Goal: Task Accomplishment & Management: Manage account settings

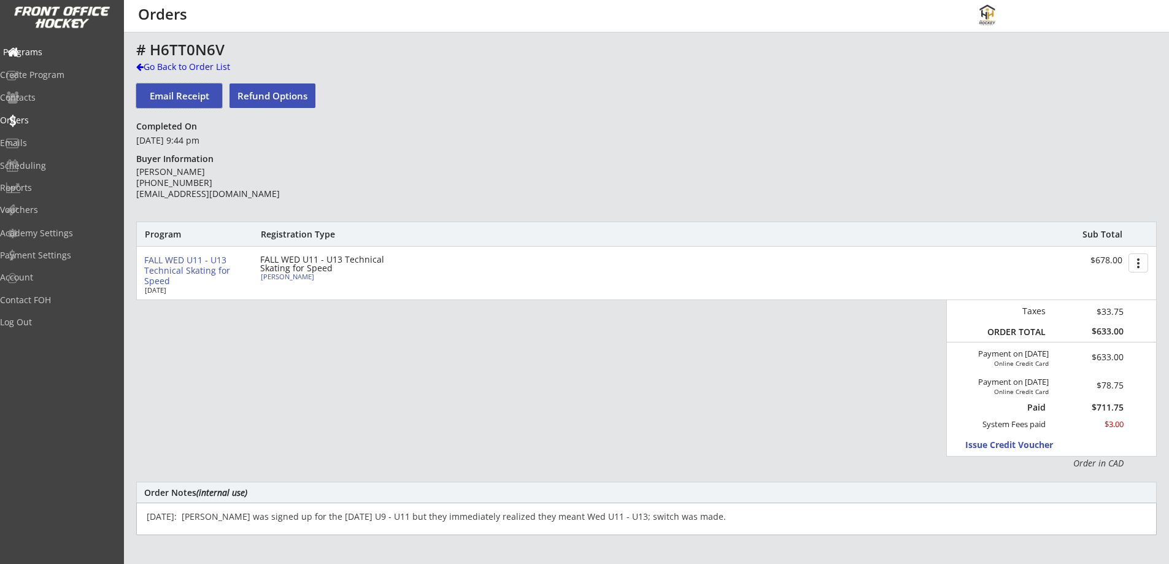
click at [61, 53] on div "Programs" at bounding box center [58, 52] width 110 height 9
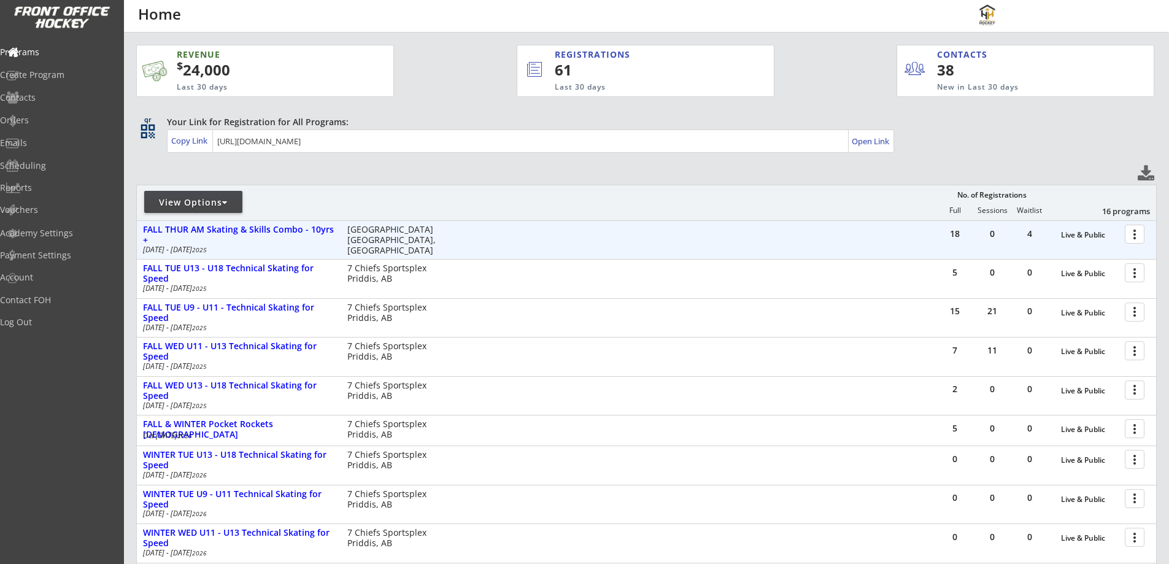
click at [272, 223] on div "18 0 4 Live & Public more_vert FALL THUR AM Skating & Skills Combo - 10yrs + [D…" at bounding box center [646, 240] width 1019 height 38
click at [291, 225] on div "FALL THUR AM Skating & Skills Combo - 10yrs +" at bounding box center [238, 235] width 191 height 21
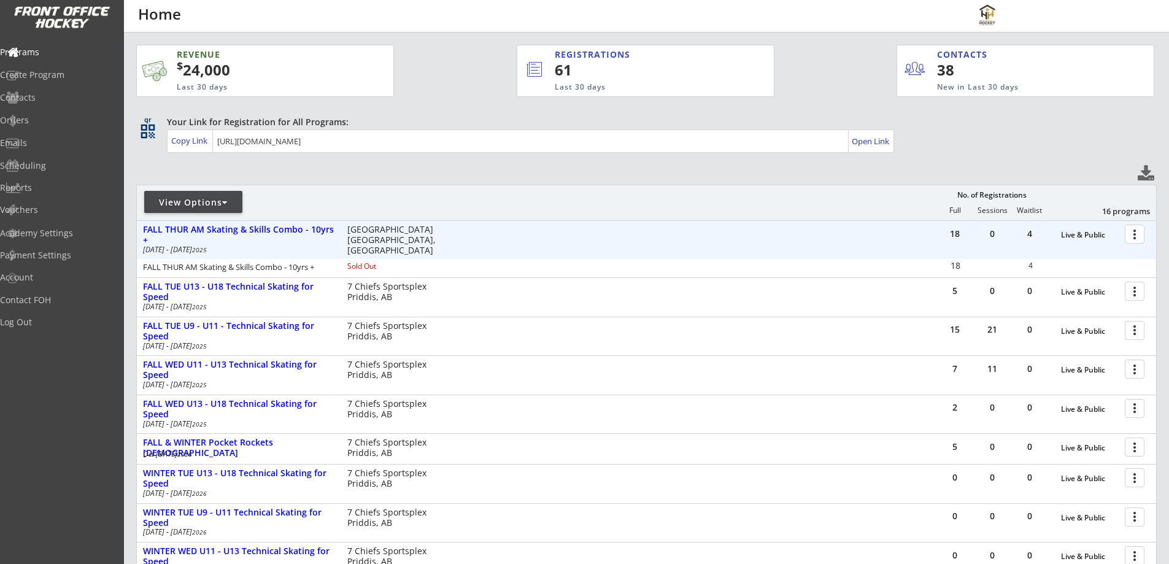
click at [1128, 229] on div at bounding box center [1136, 233] width 21 height 21
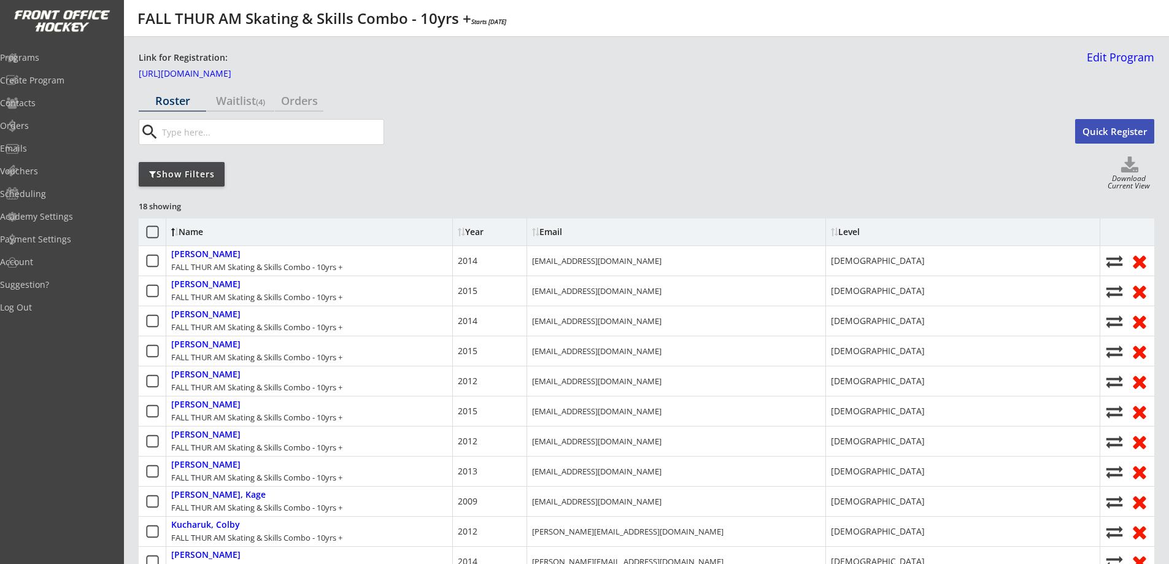
click at [198, 170] on div "Show Filters" at bounding box center [182, 174] width 86 height 12
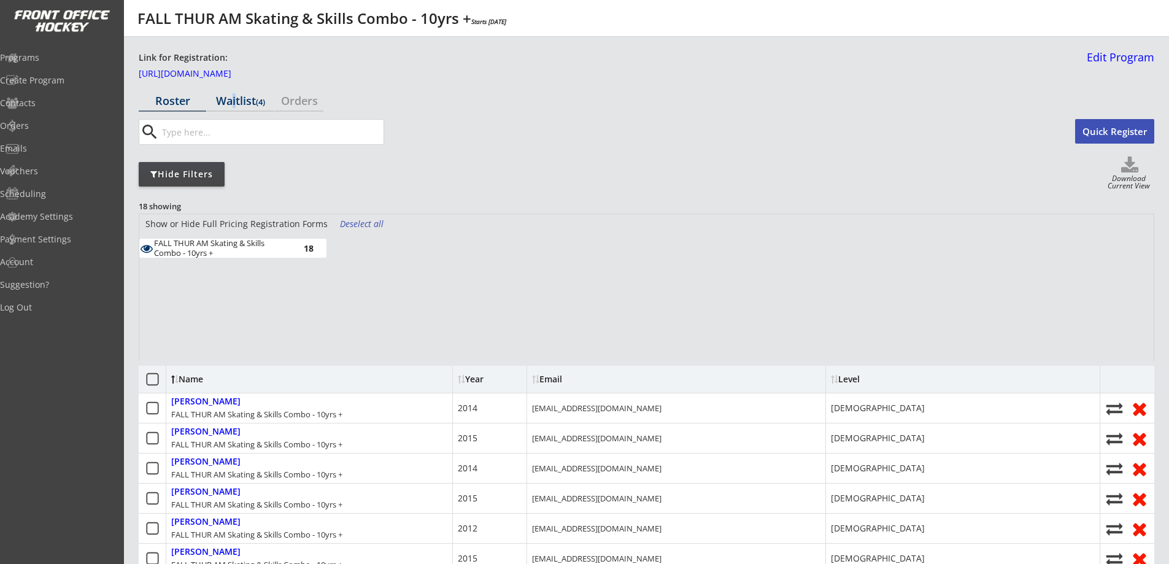
click at [231, 106] on div "Waitlist (4)" at bounding box center [240, 100] width 67 height 11
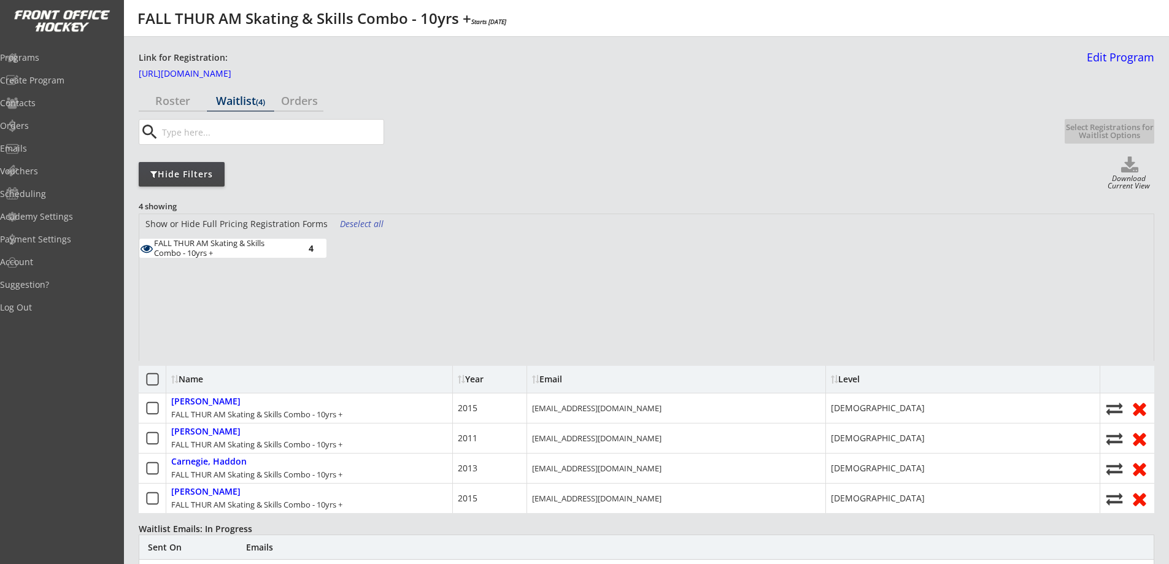
click at [237, 98] on div "Waitlist (4)" at bounding box center [240, 100] width 67 height 11
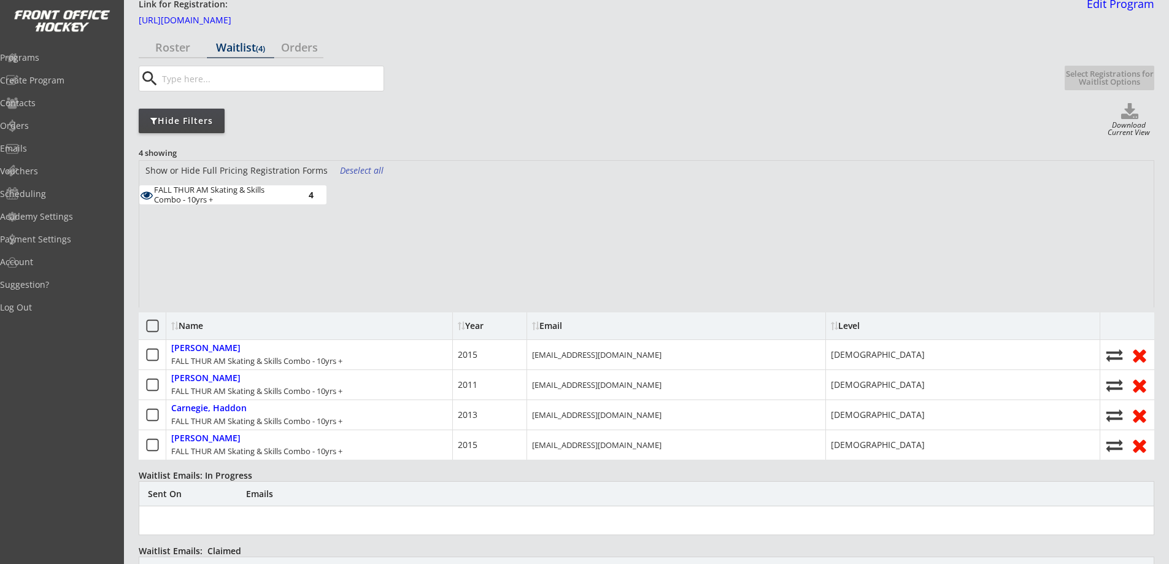
scroll to position [143, 0]
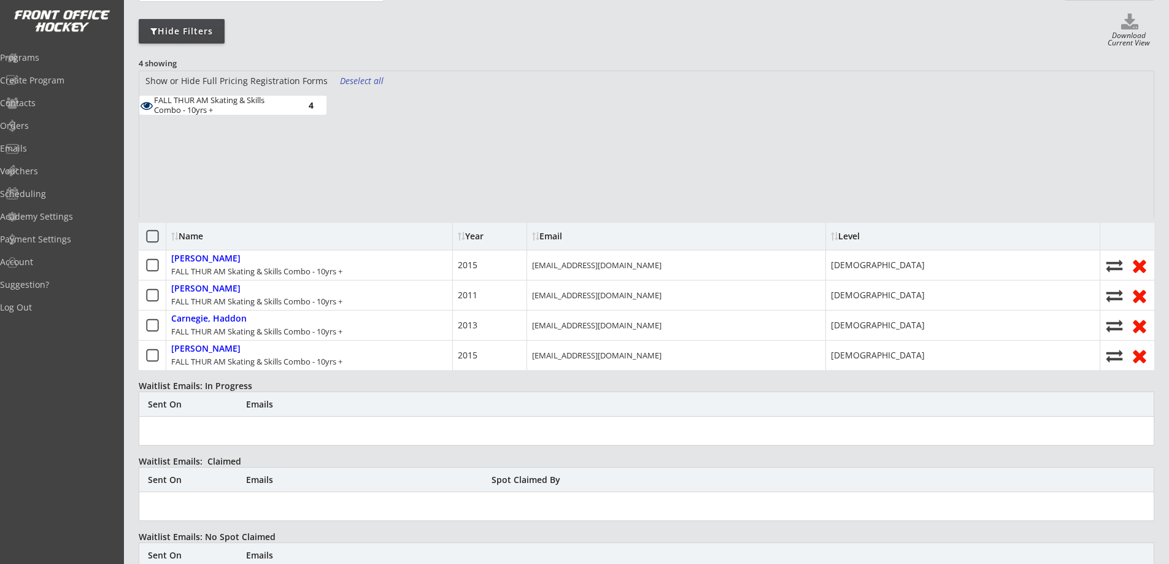
click at [197, 234] on div "Name" at bounding box center [221, 236] width 100 height 9
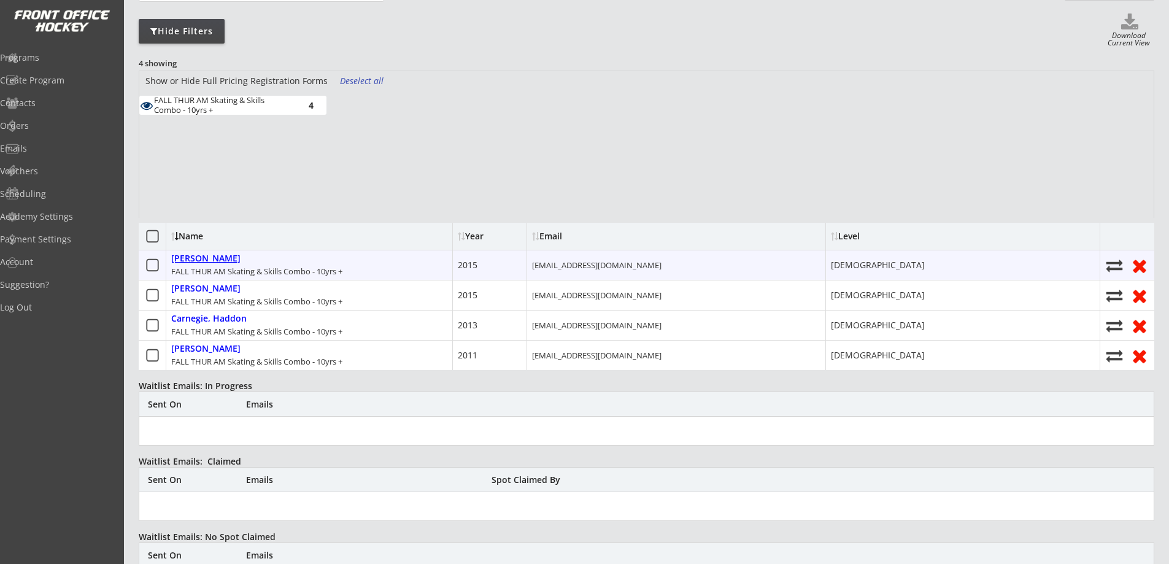
click at [231, 260] on div "Wanotch, Benjamin" at bounding box center [205, 258] width 69 height 10
select select ""10 years old""
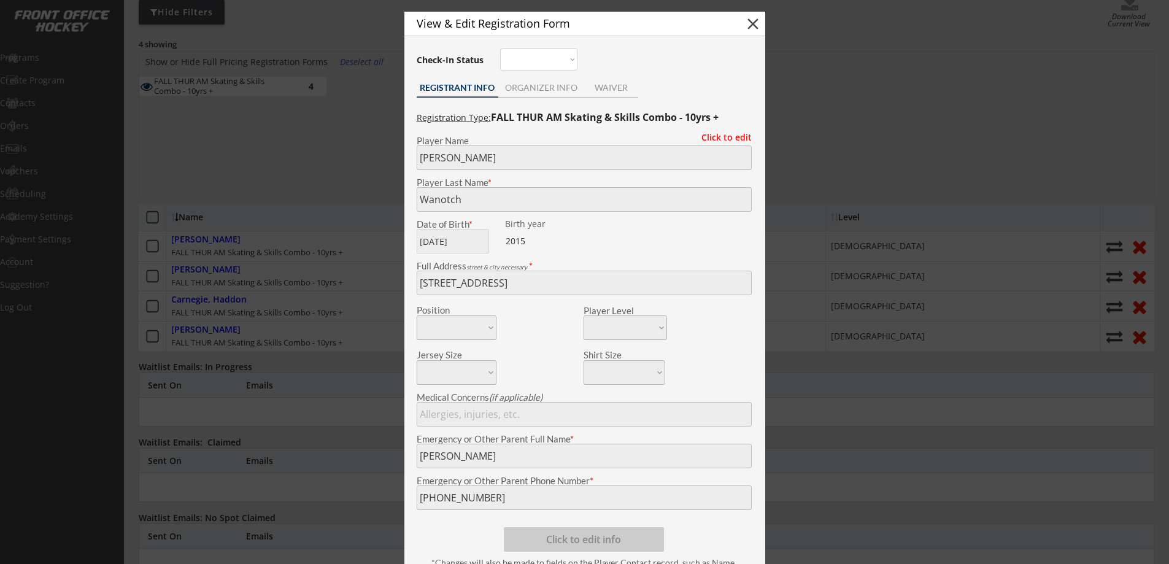
scroll to position [0, 0]
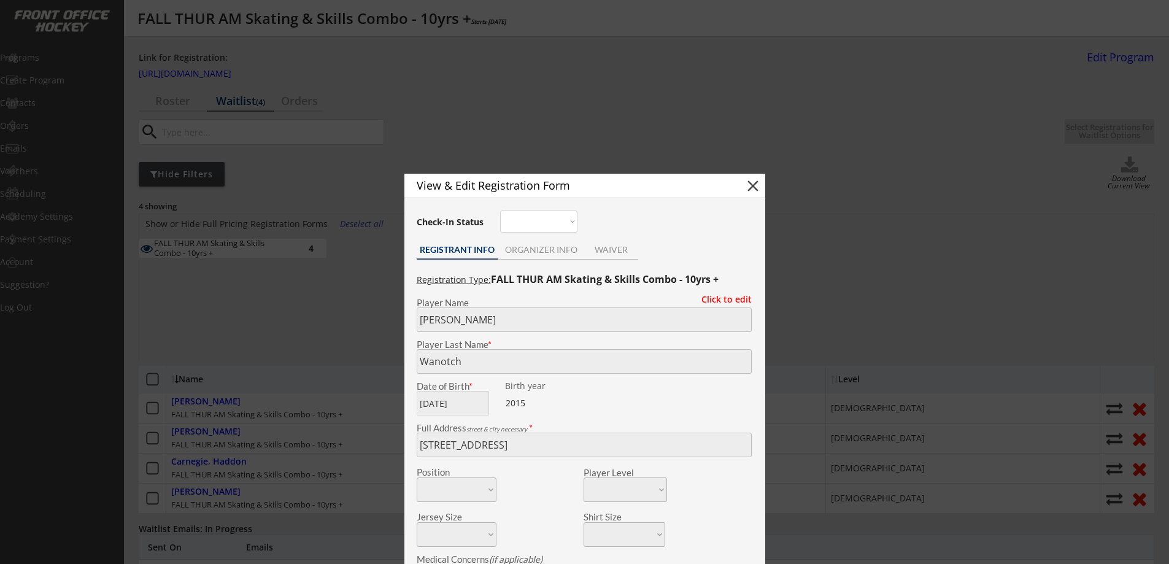
click at [745, 186] on button "close" at bounding box center [753, 186] width 18 height 18
select select ""PLACEHOLDER_1427118222253""
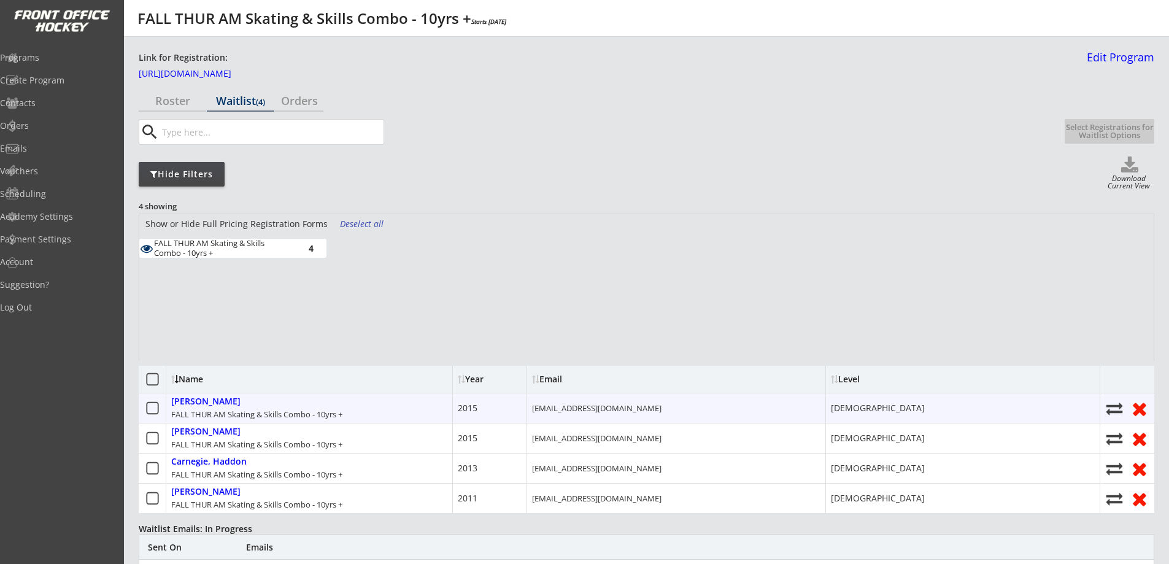
click at [153, 408] on icon at bounding box center [152, 408] width 15 height 15
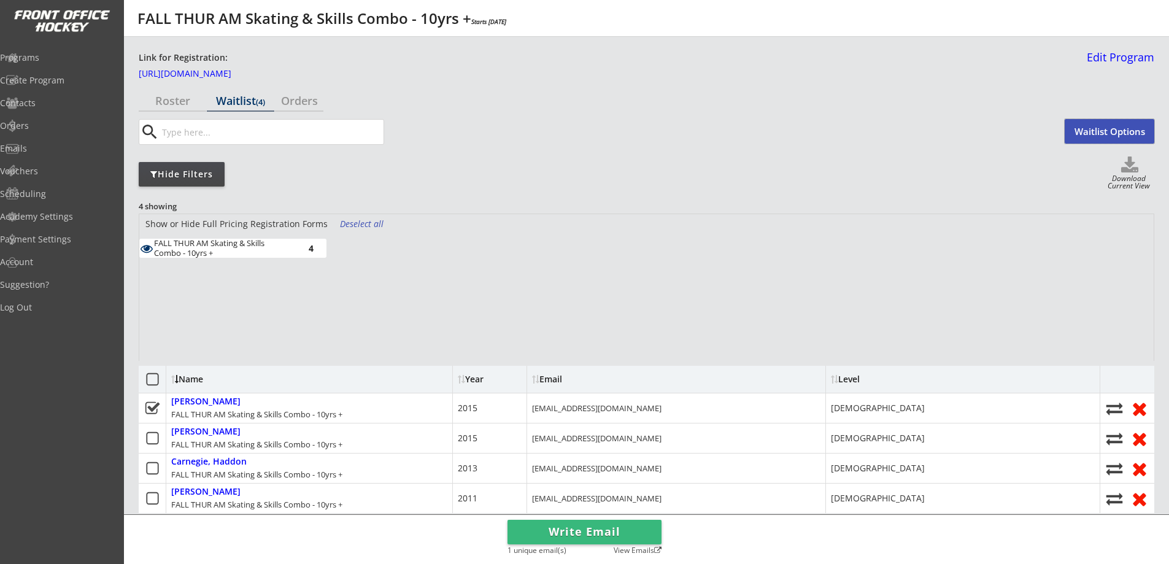
click at [1100, 127] on button "Waitlist Options" at bounding box center [1110, 131] width 90 height 25
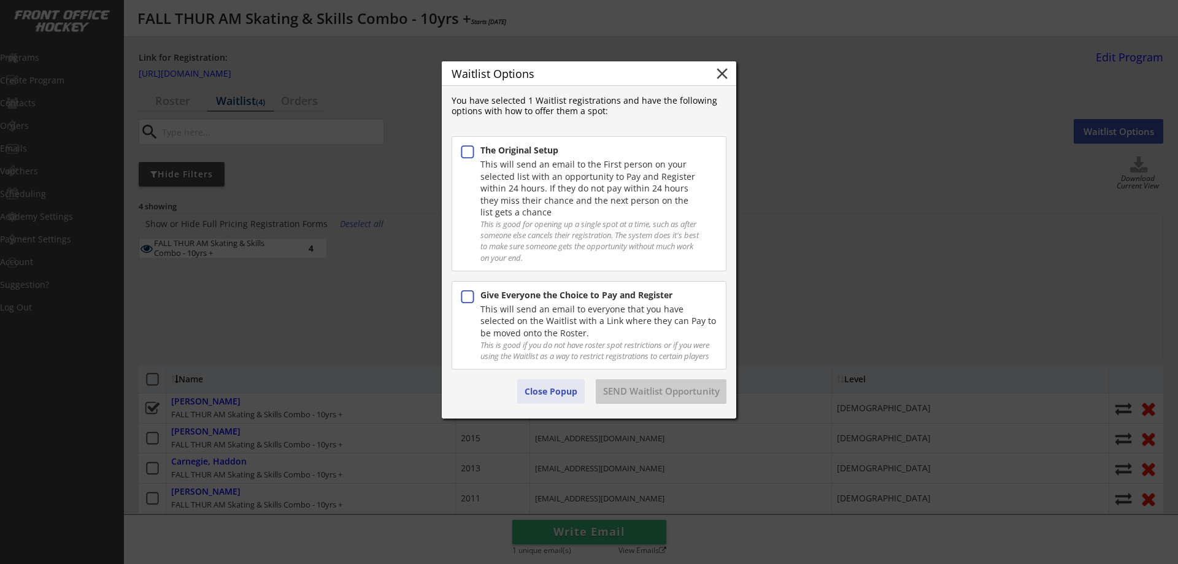
click at [551, 393] on button "Close Popup" at bounding box center [550, 391] width 67 height 25
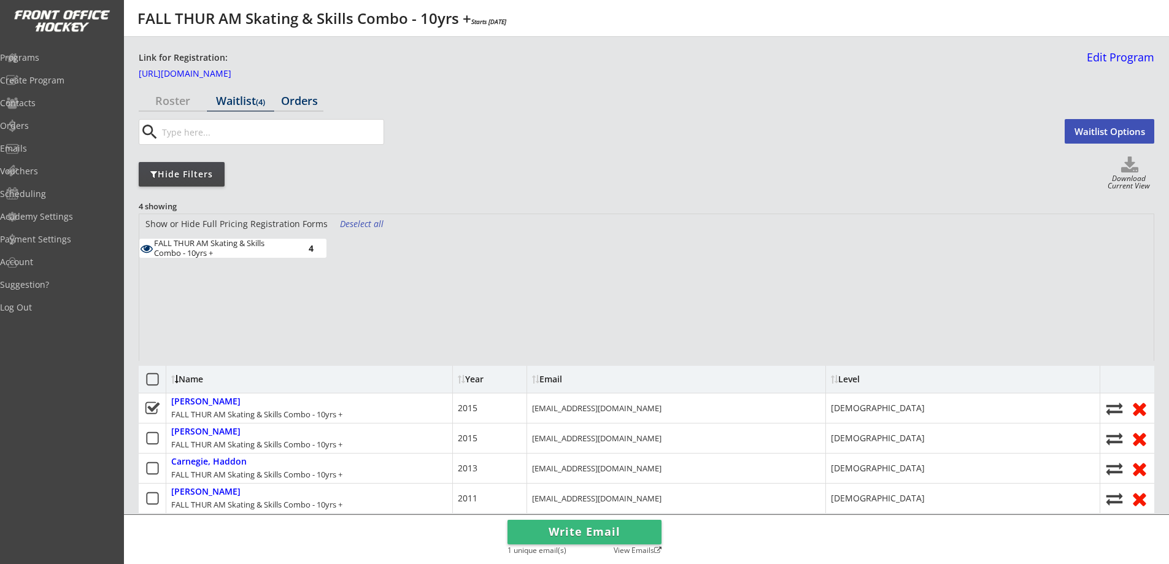
click at [298, 101] on div "Orders" at bounding box center [299, 100] width 48 height 11
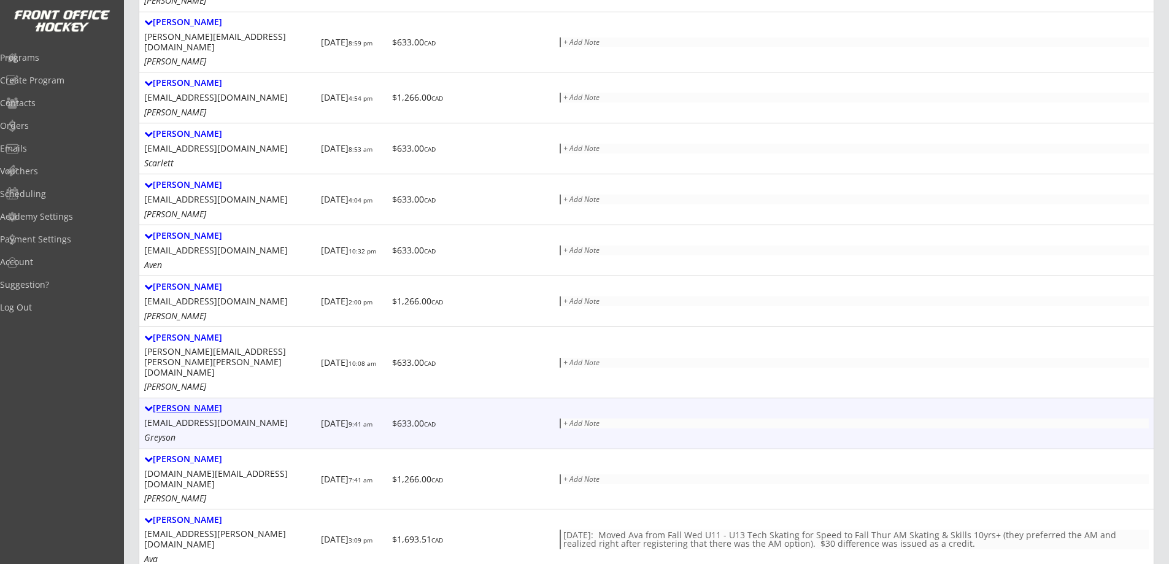
scroll to position [500, 0]
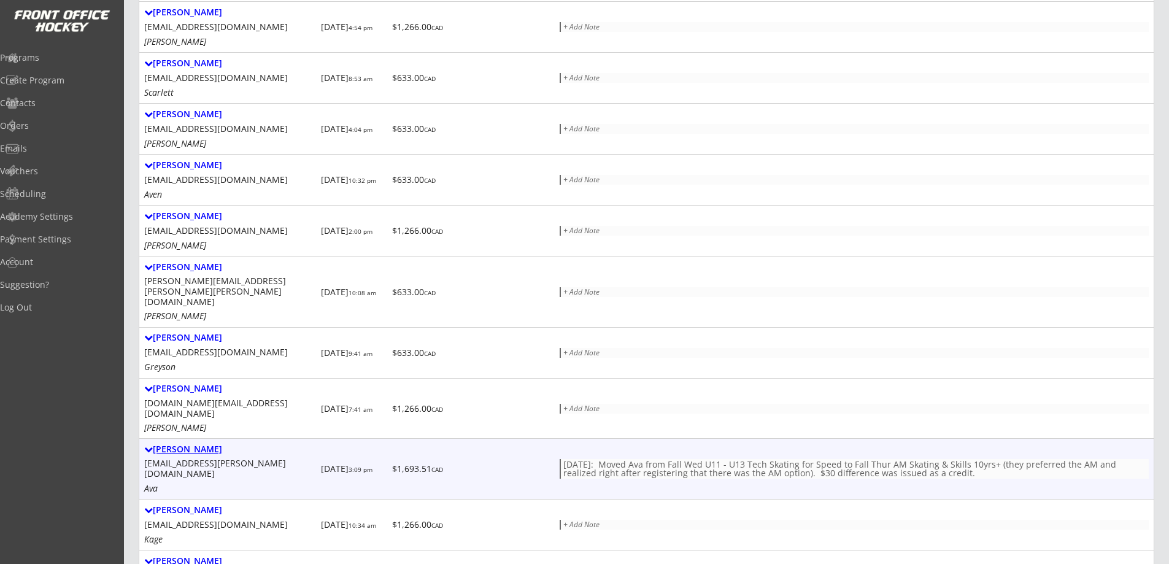
click at [188, 444] on div "Mia Sloane" at bounding box center [230, 449] width 172 height 10
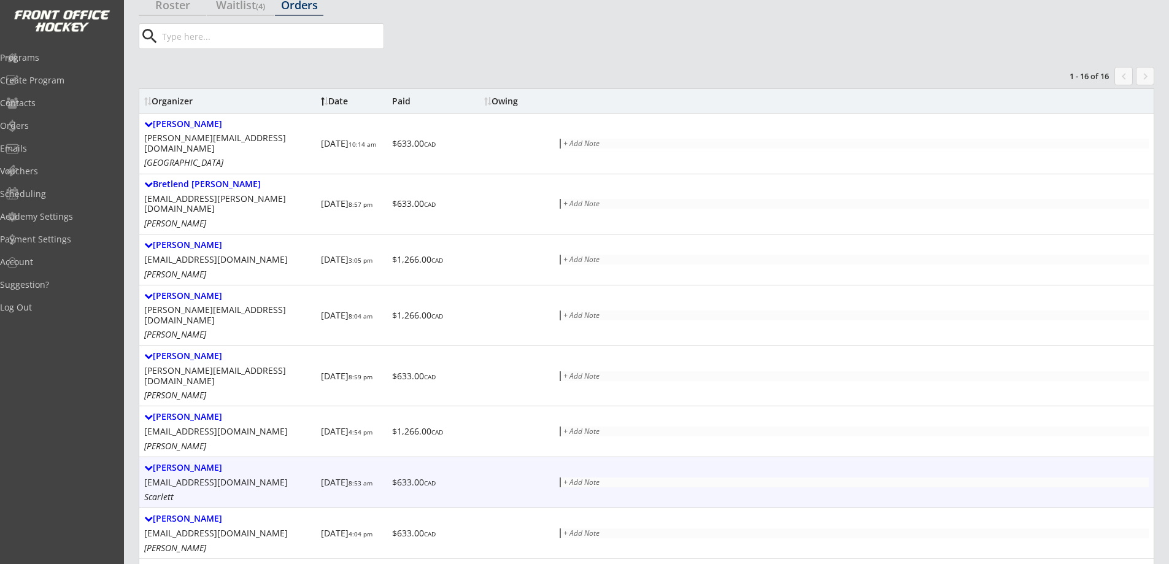
scroll to position [71, 0]
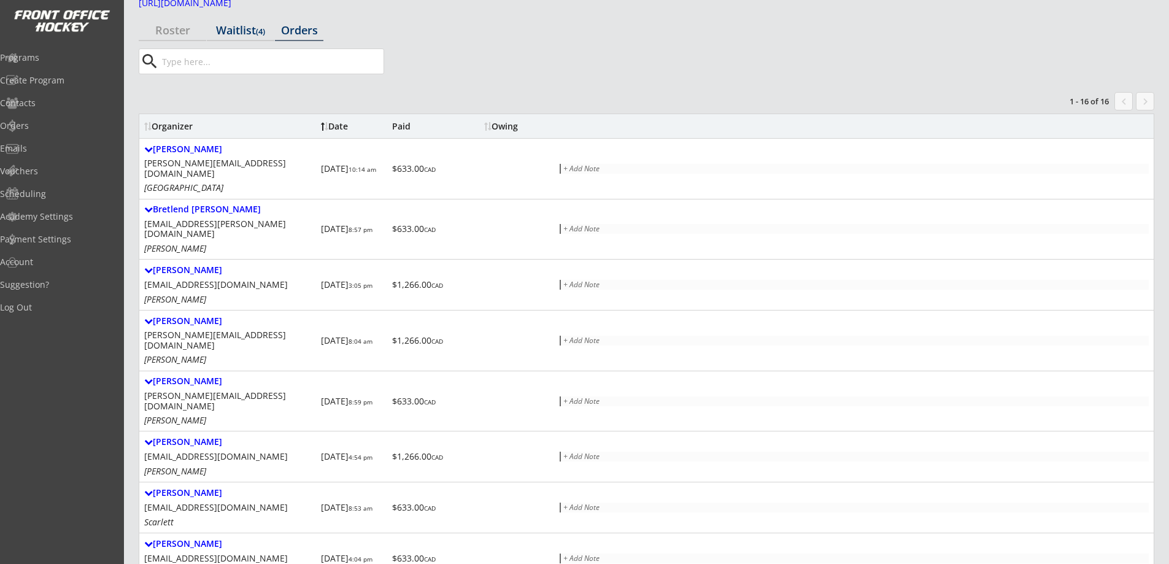
click at [242, 29] on div "Waitlist (4)" at bounding box center [240, 30] width 67 height 11
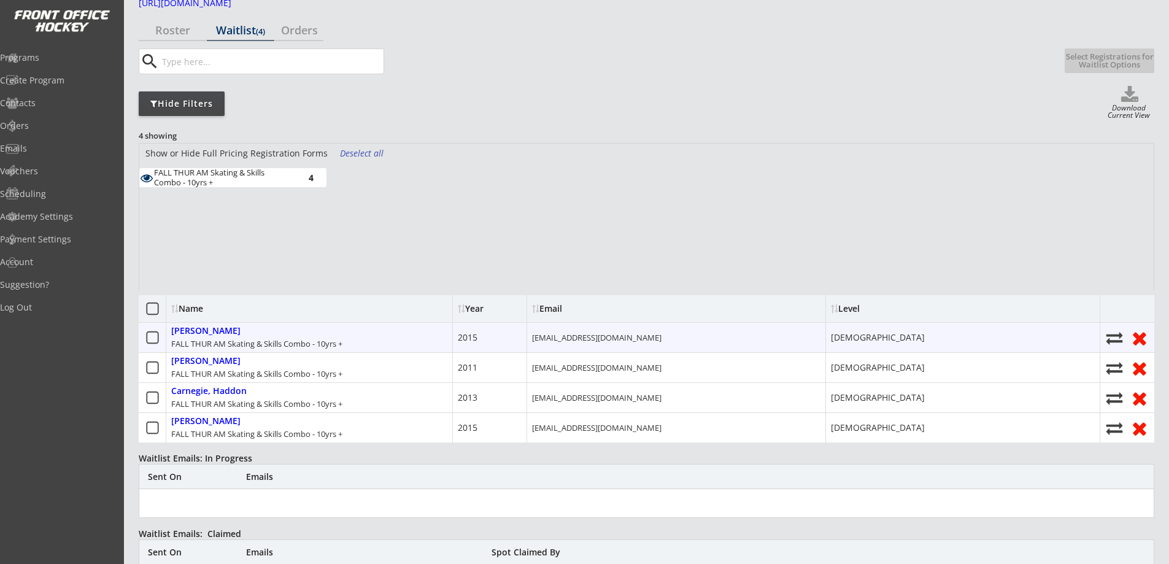
click at [148, 336] on icon at bounding box center [152, 337] width 15 height 15
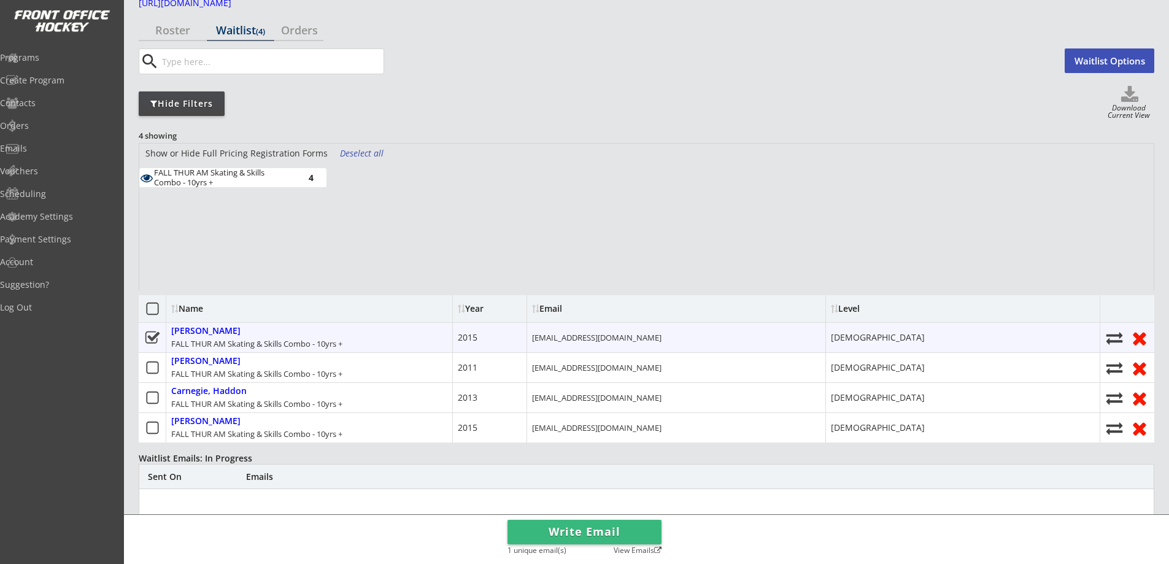
click at [143, 337] on div at bounding box center [153, 337] width 28 height 29
click at [150, 336] on icon at bounding box center [152, 337] width 15 height 15
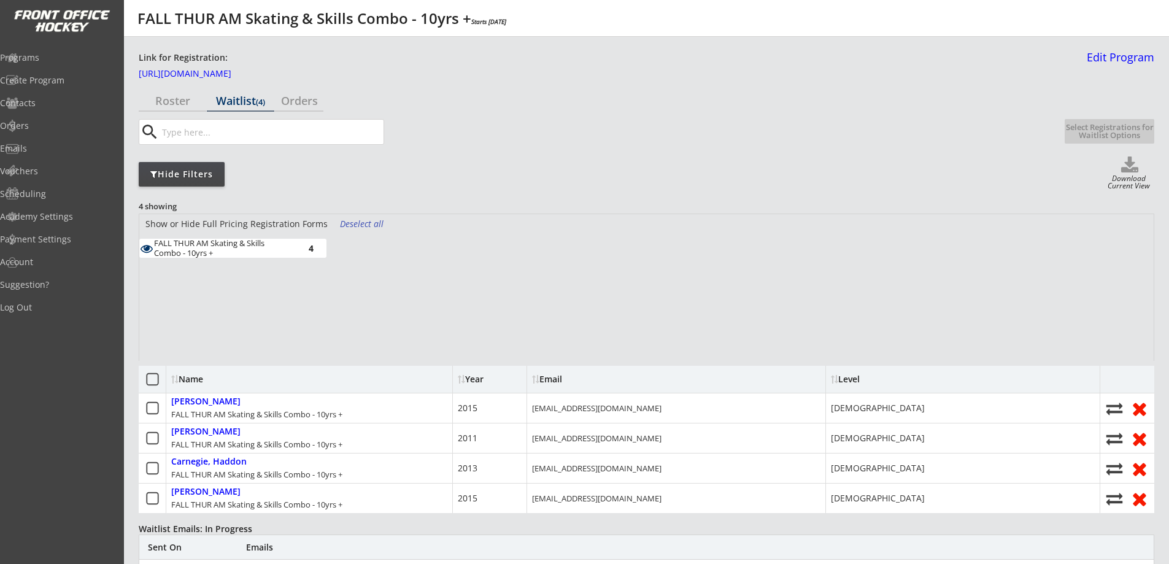
click at [1133, 132] on button "Select Registrations for Waitlist Options" at bounding box center [1110, 131] width 90 height 25
click at [1129, 134] on button "Select Registrations for Waitlist Options" at bounding box center [1110, 131] width 90 height 25
click at [154, 382] on icon at bounding box center [152, 379] width 15 height 15
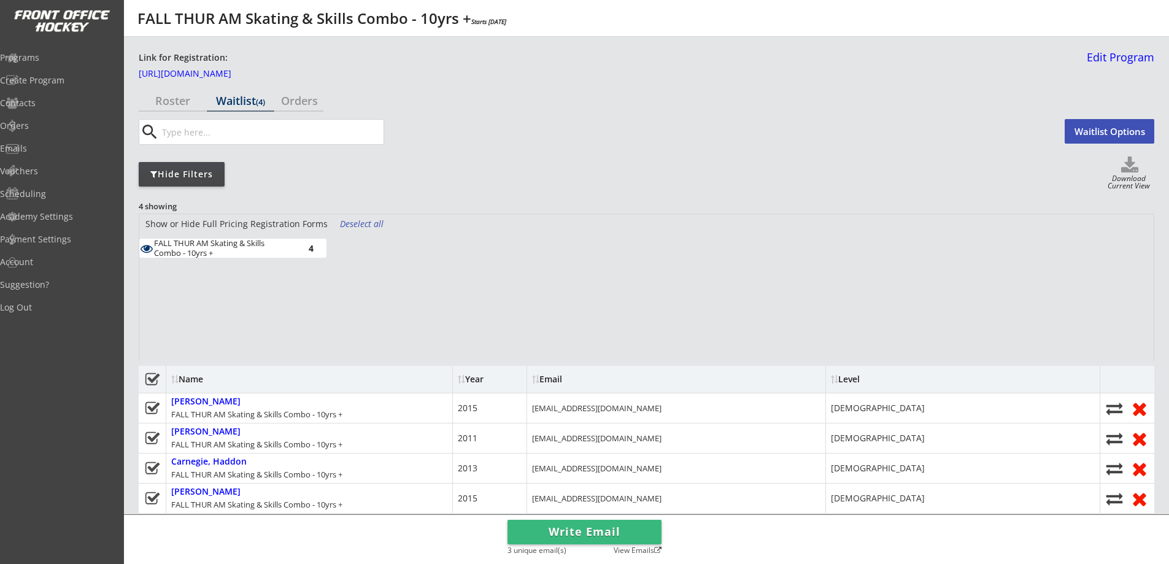
click at [155, 379] on use at bounding box center [152, 378] width 14 height 12
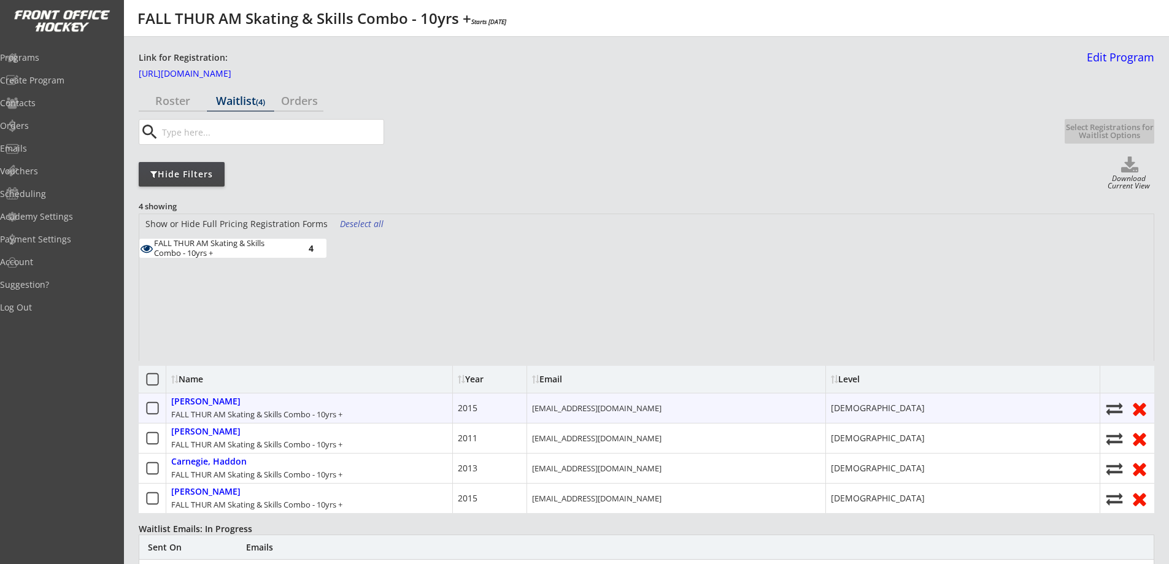
click at [153, 407] on icon at bounding box center [152, 408] width 15 height 15
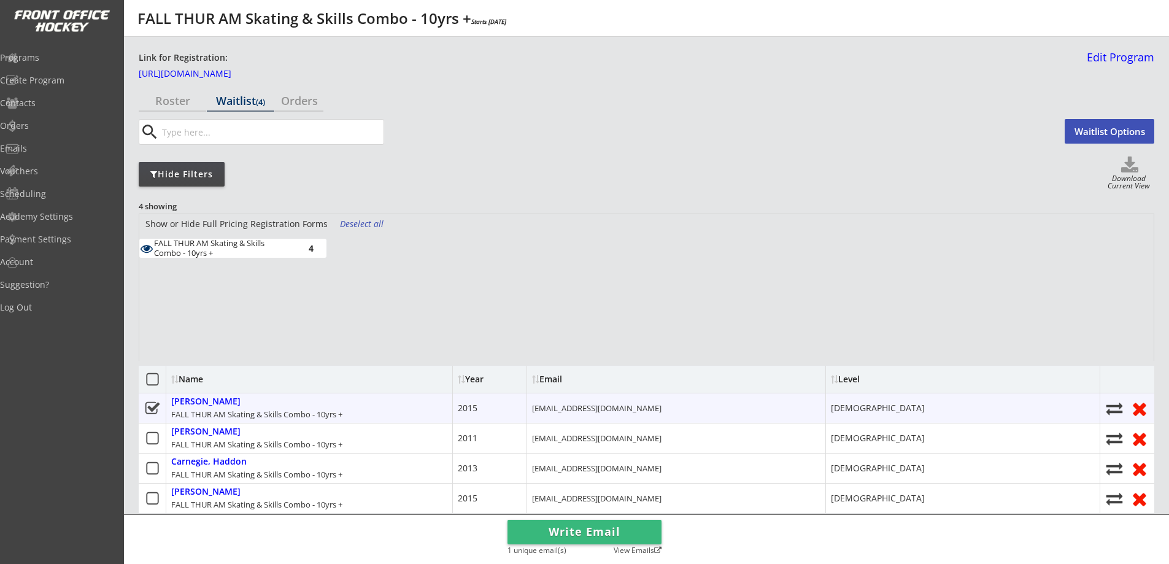
click at [153, 407] on use at bounding box center [152, 407] width 14 height 12
